Goal: Information Seeking & Learning: Understand process/instructions

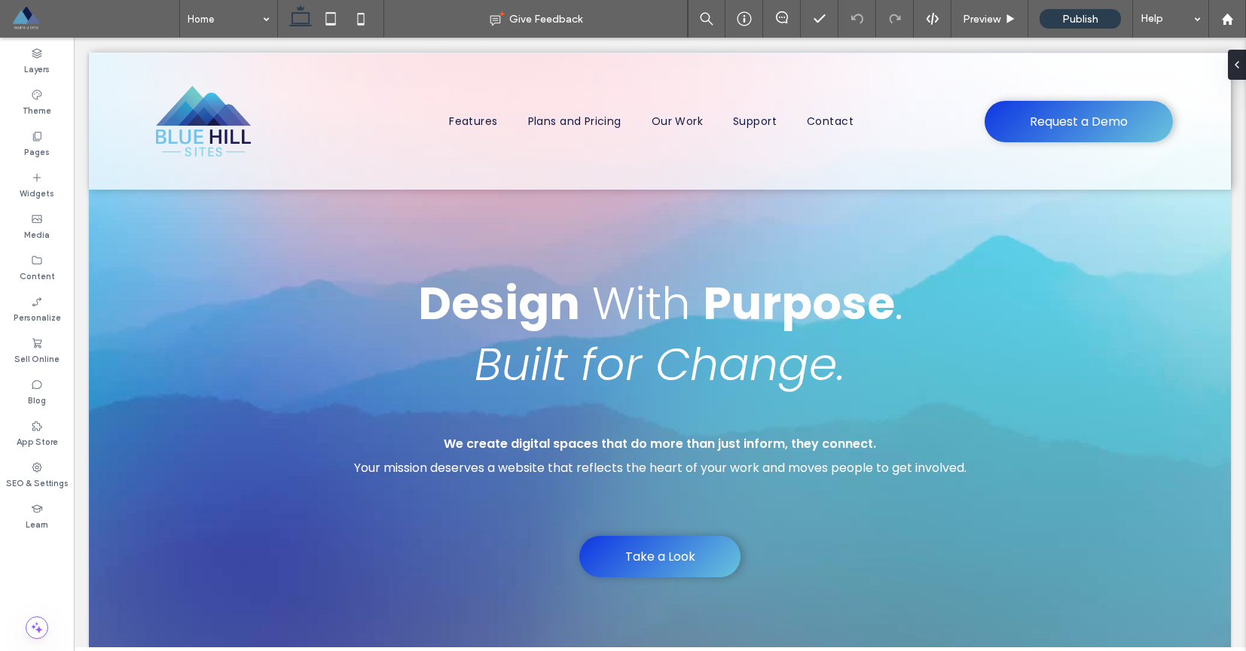
click at [28, 14] on span at bounding box center [95, 19] width 168 height 30
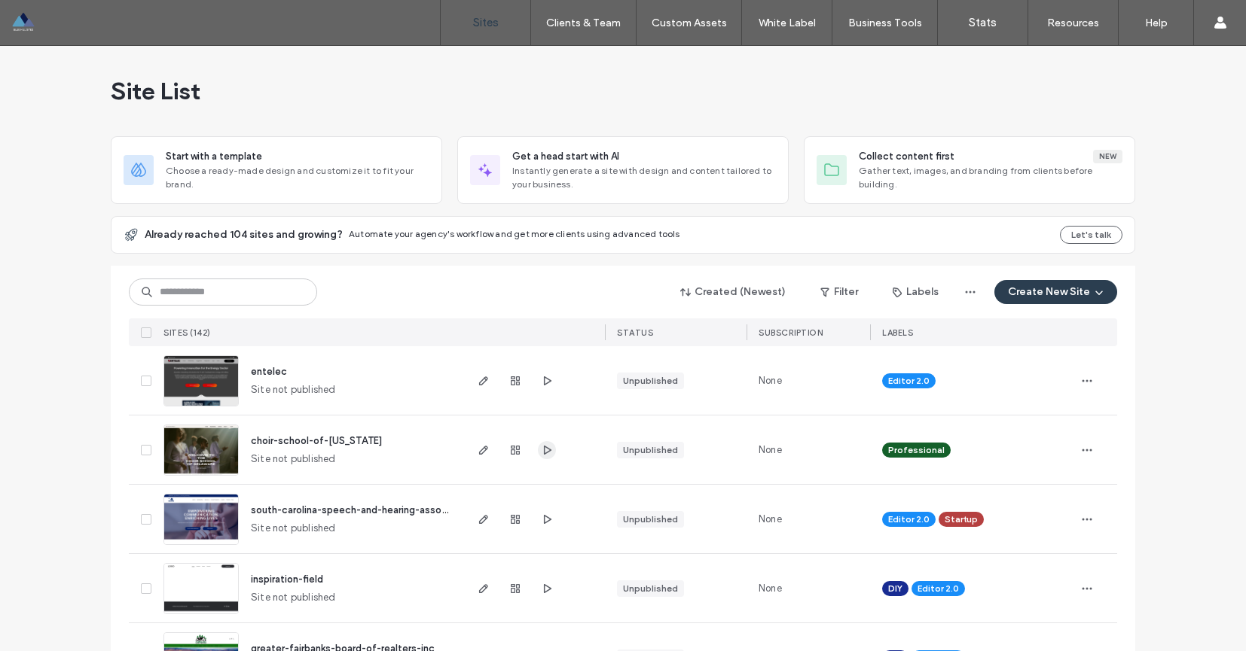
click at [541, 451] on icon "button" at bounding box center [547, 450] width 12 height 12
click at [268, 369] on span "entelec" at bounding box center [269, 371] width 36 height 11
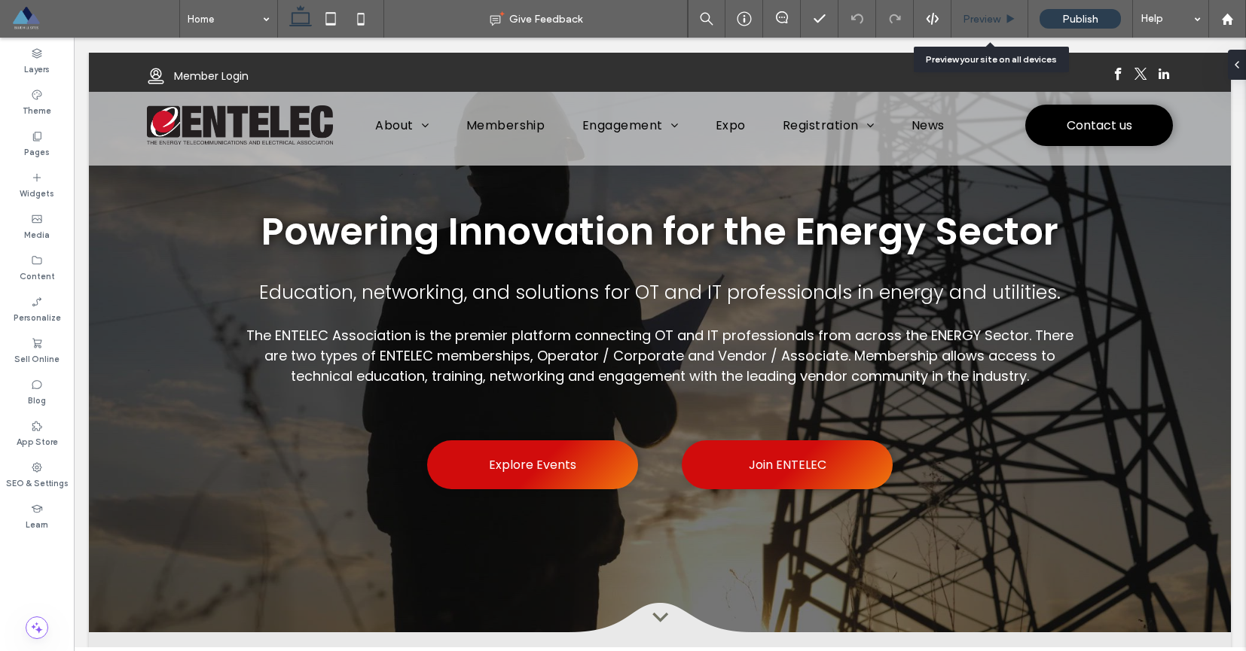
click at [978, 17] on span "Preview" at bounding box center [981, 19] width 38 height 13
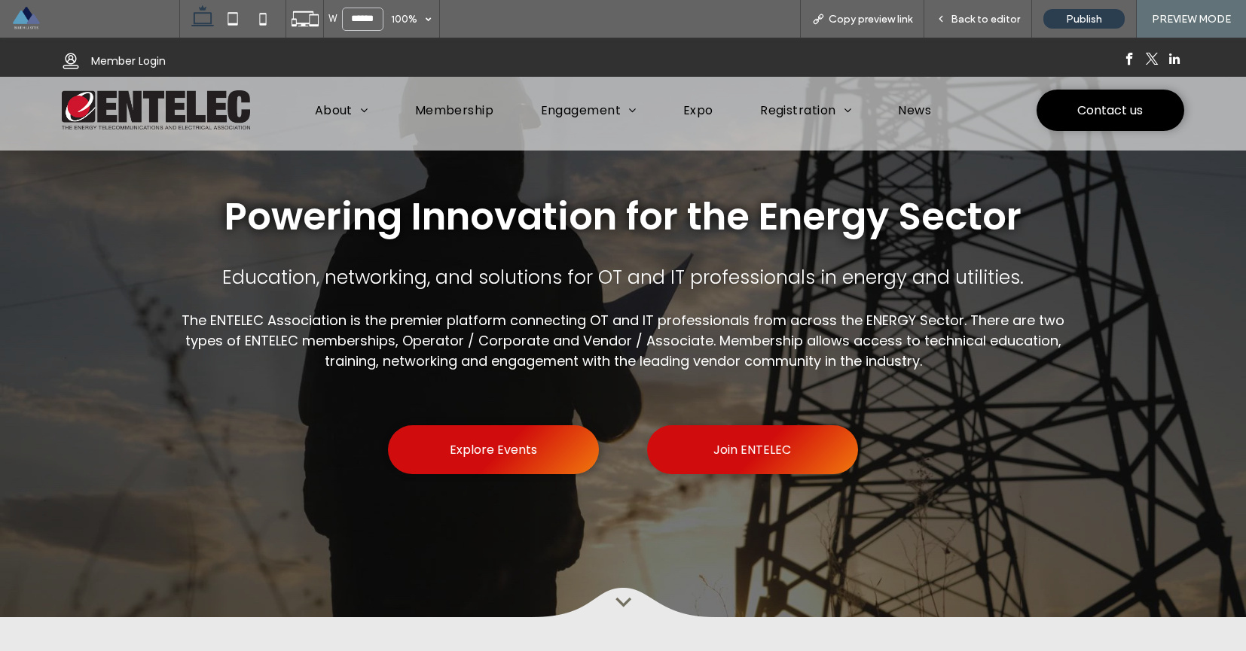
click at [629, 606] on img at bounding box center [622, 602] width 181 height 29
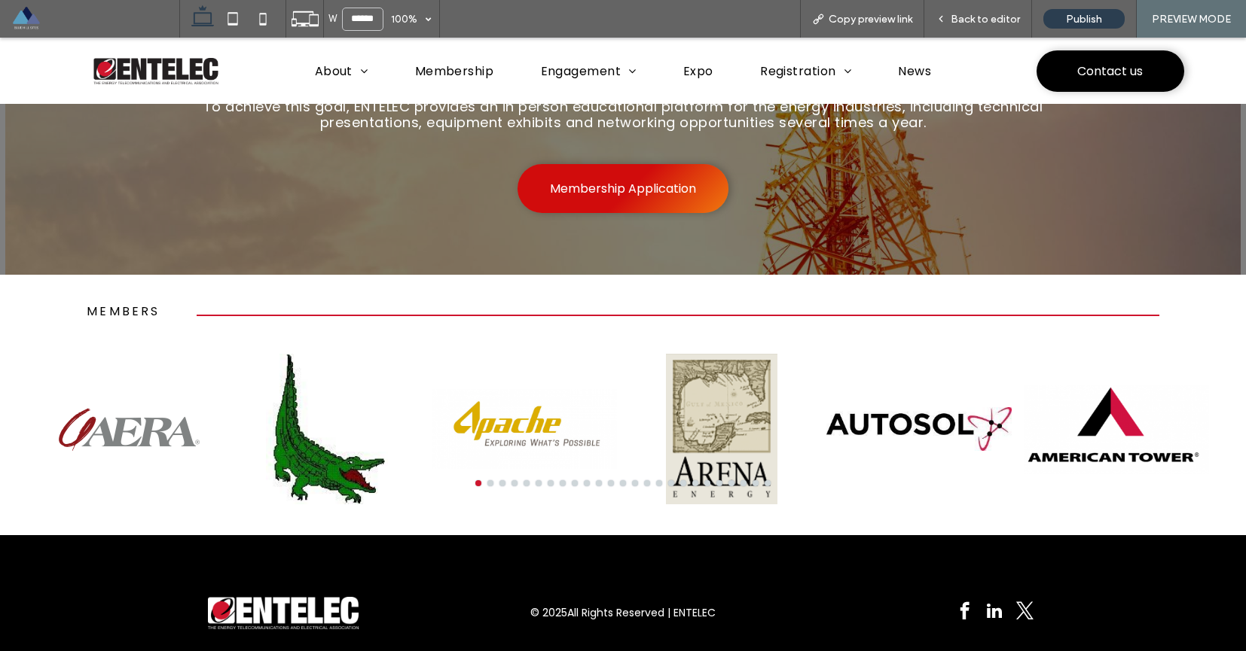
scroll to position [2691, 0]
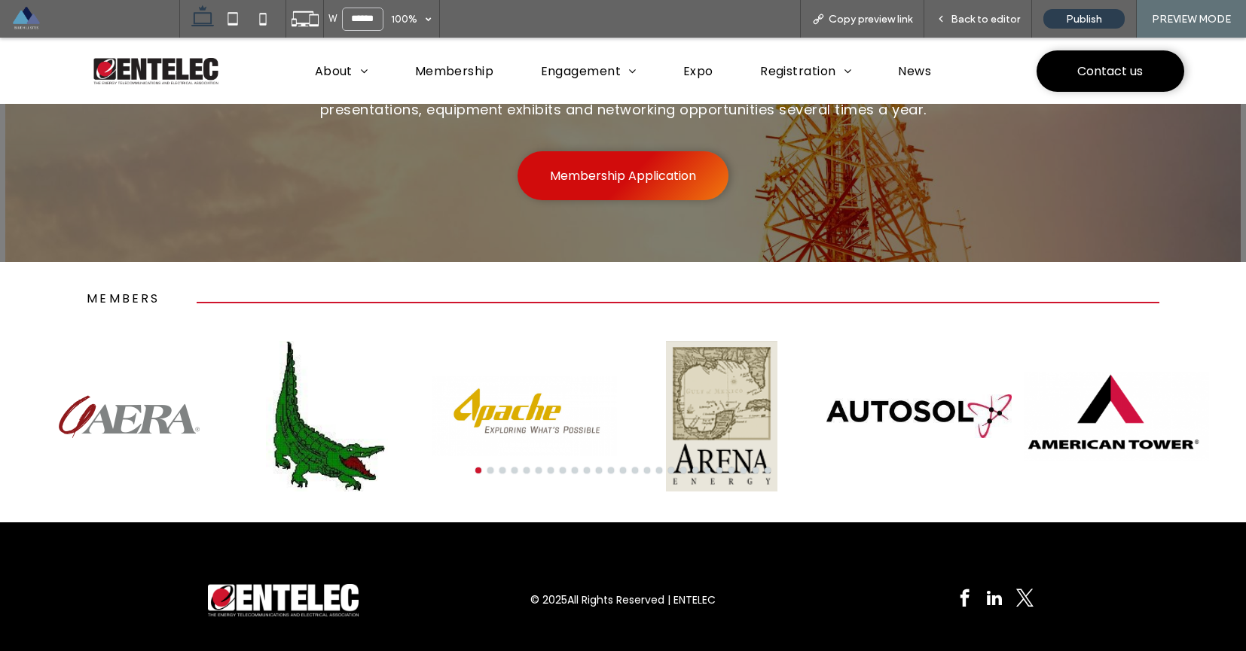
click at [656, 468] on div at bounding box center [623, 471] width 1184 height 6
click at [656, 468] on button "go to slide 16" at bounding box center [659, 471] width 6 height 6
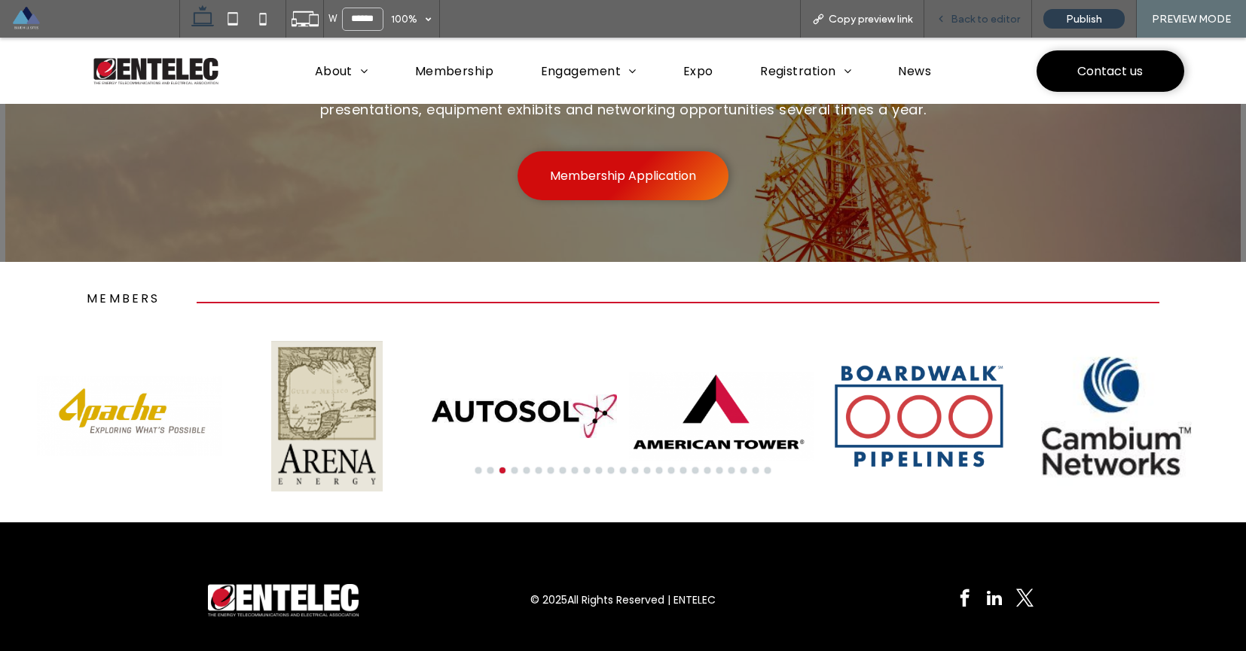
click at [966, 19] on span "Back to editor" at bounding box center [984, 19] width 69 height 13
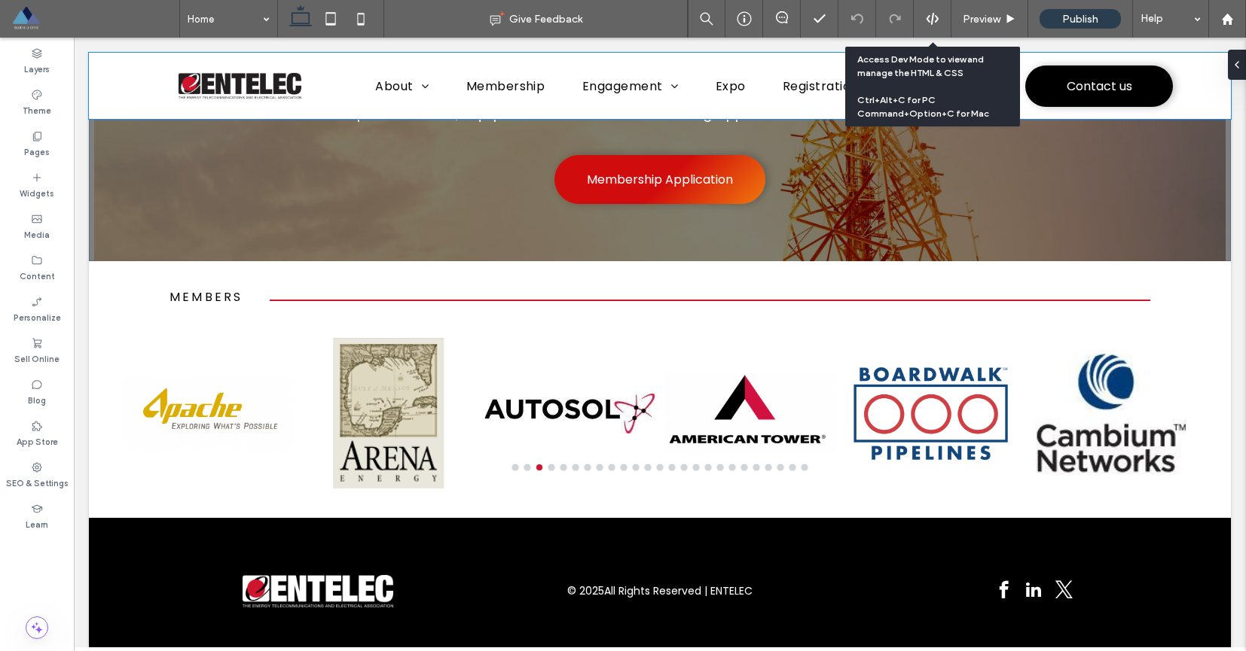
scroll to position [2655, 0]
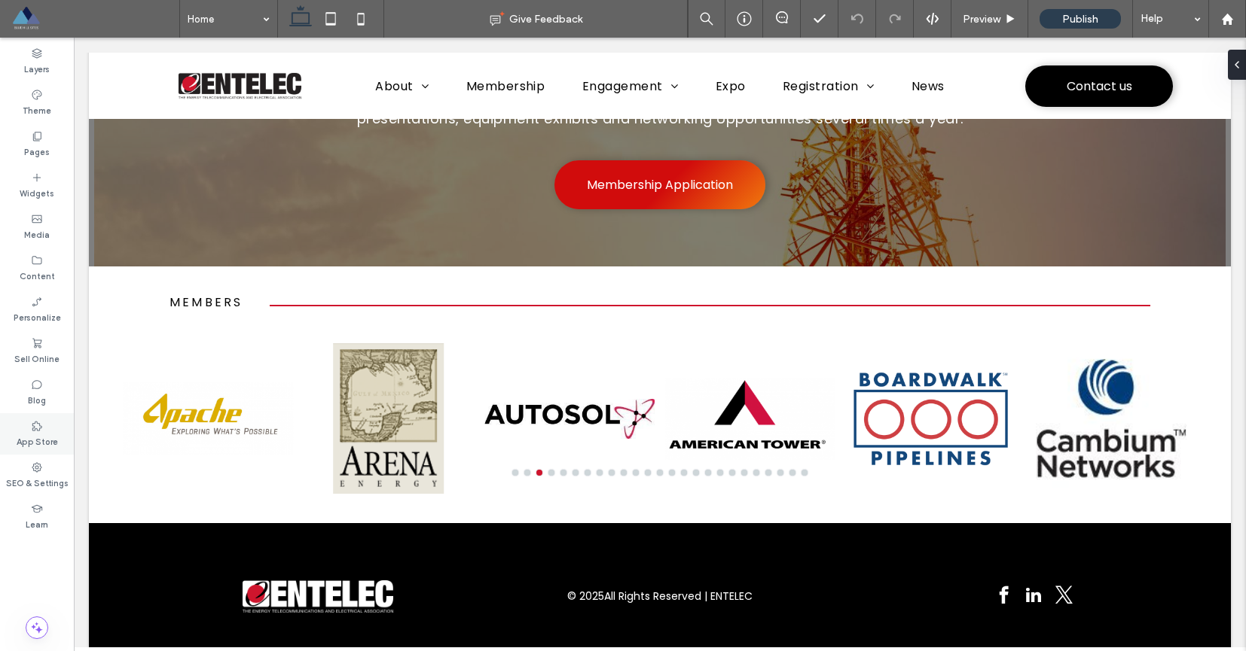
click at [37, 429] on use at bounding box center [37, 426] width 10 height 10
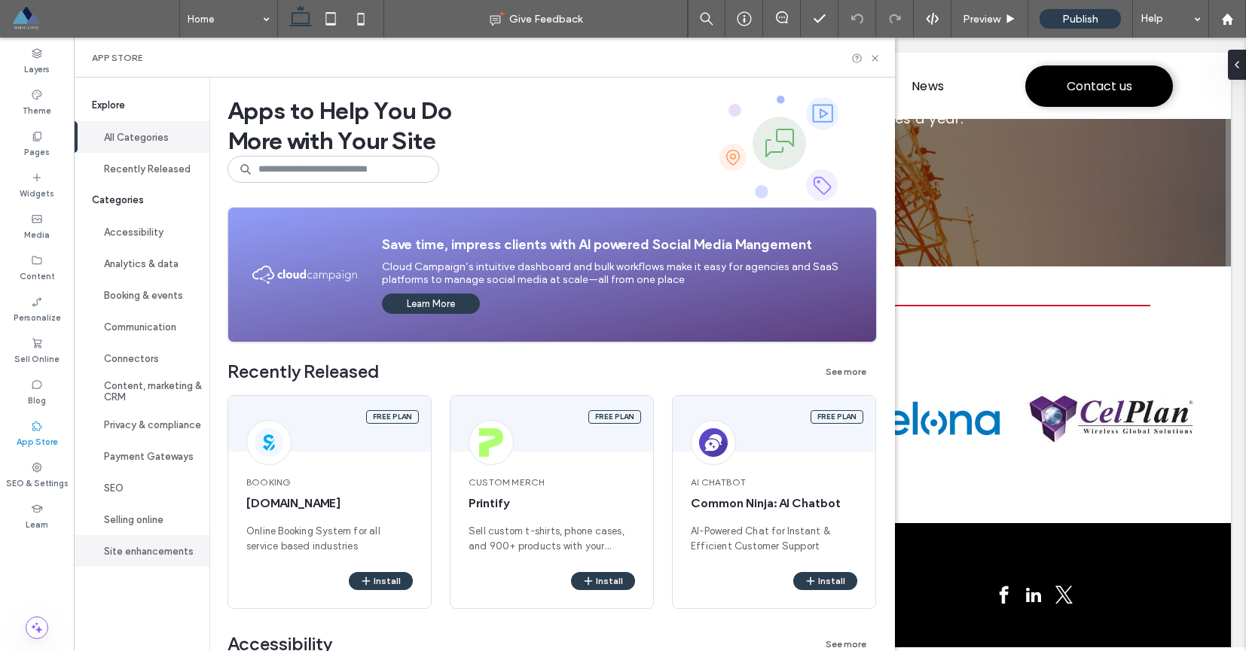
click at [157, 556] on button "Site enhancements" at bounding box center [142, 551] width 136 height 32
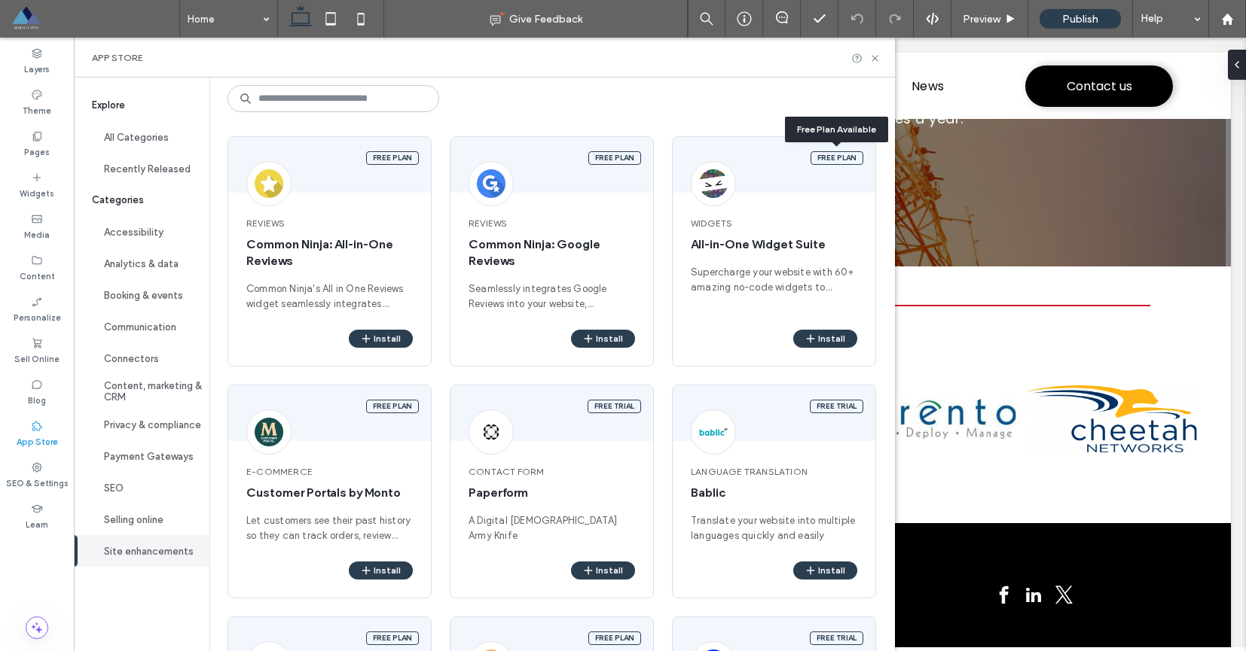
scroll to position [78, 0]
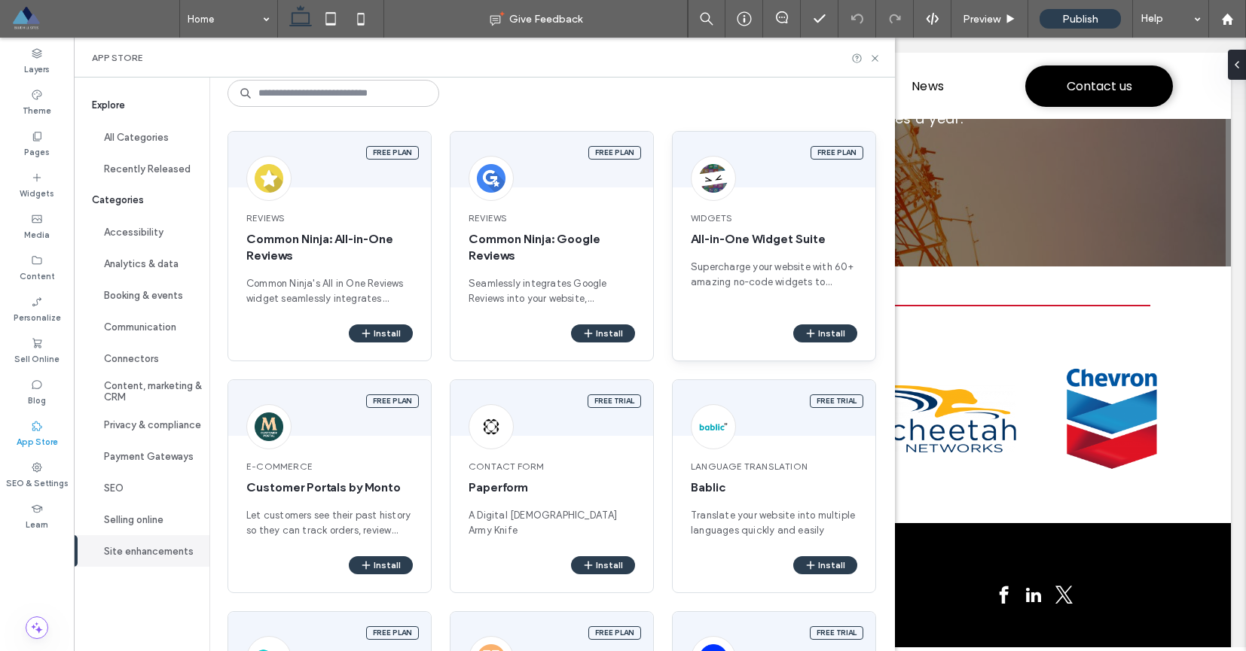
click at [774, 165] on div "Free plan" at bounding box center [774, 160] width 203 height 56
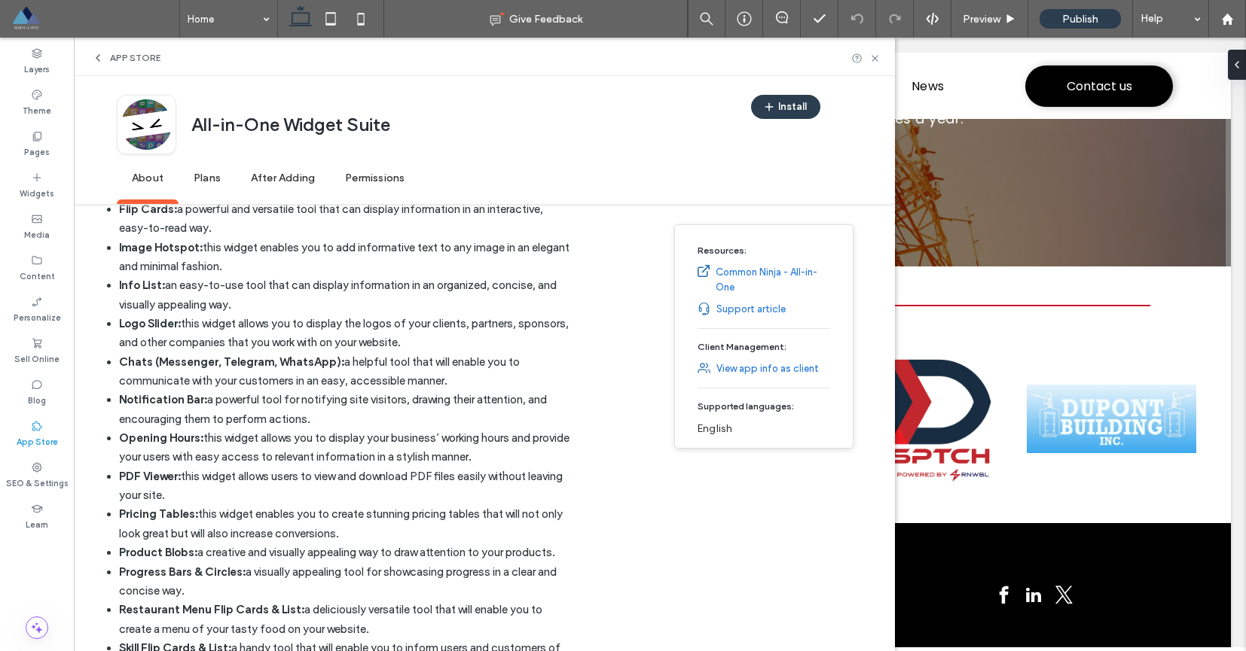
scroll to position [1143, 0]
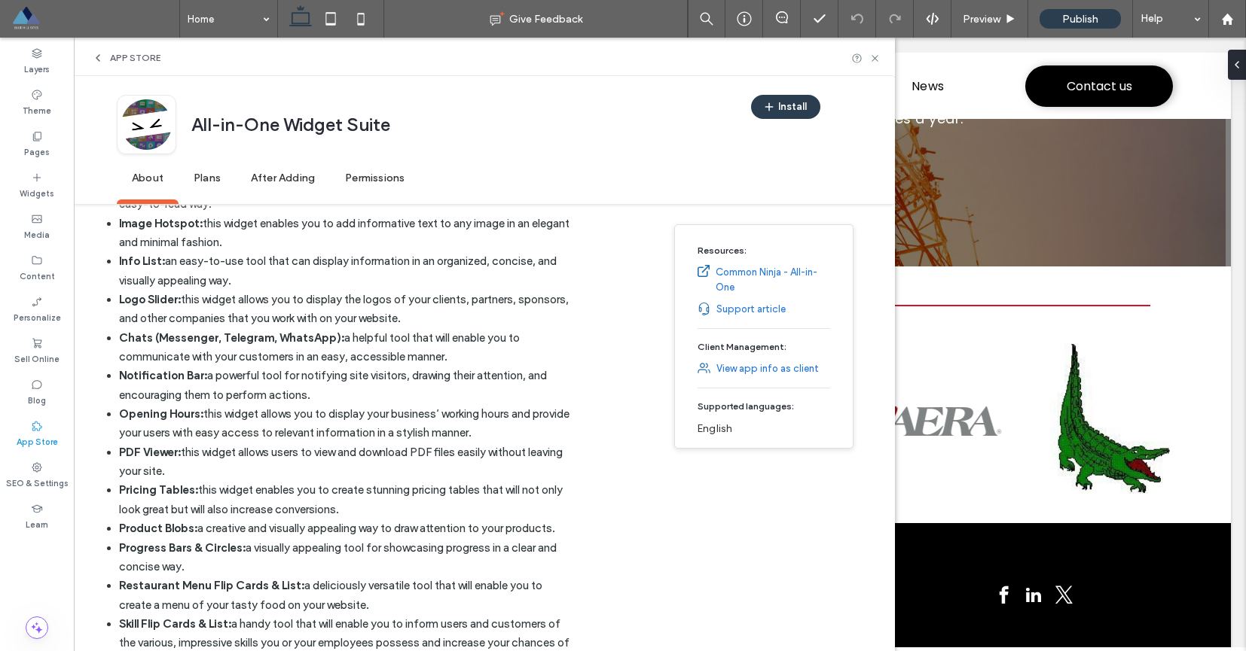
drag, startPoint x: 147, startPoint y: 321, endPoint x: 464, endPoint y: 343, distance: 317.8
click at [464, 329] on li "Logo Slider: this widget allows you to display the logos of your clients, partn…" at bounding box center [344, 310] width 450 height 38
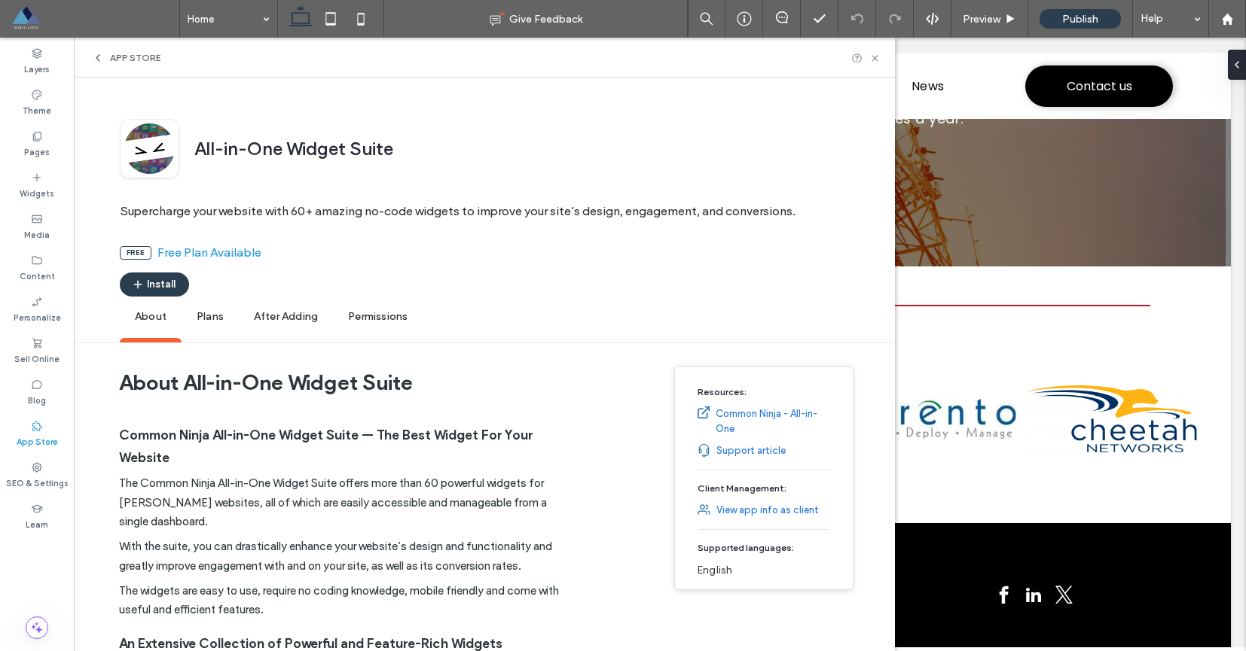
scroll to position [0, 0]
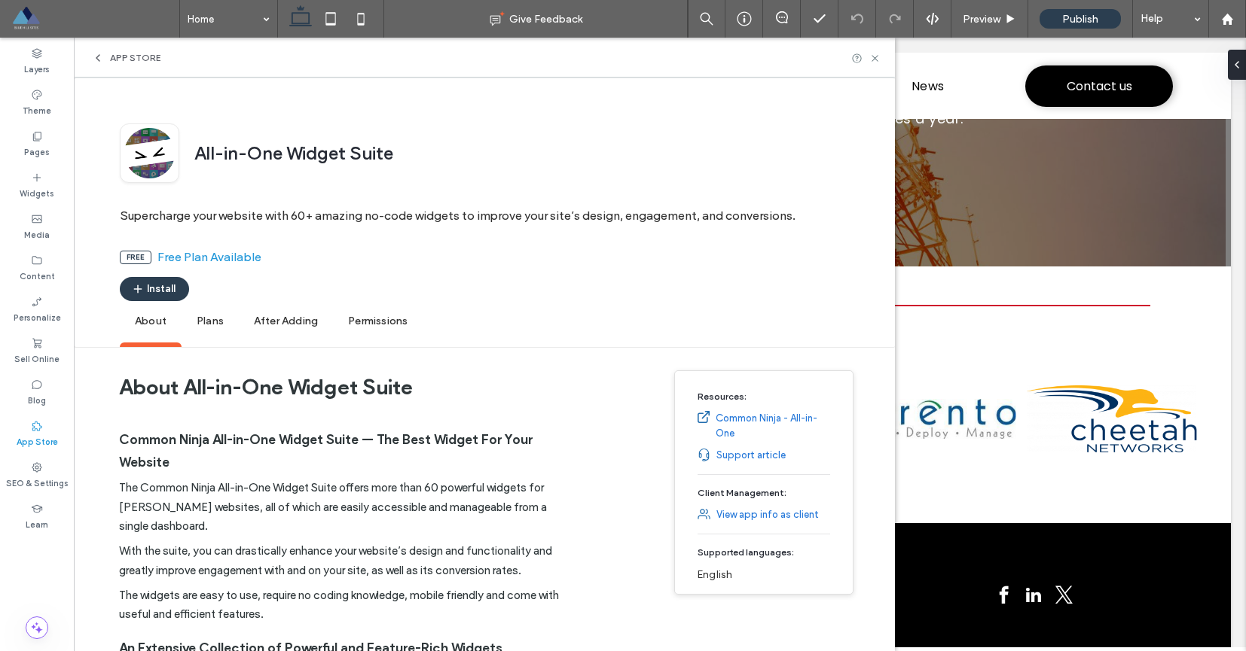
click at [298, 322] on span "After Adding" at bounding box center [286, 321] width 94 height 41
